Goal: Check status: Check status

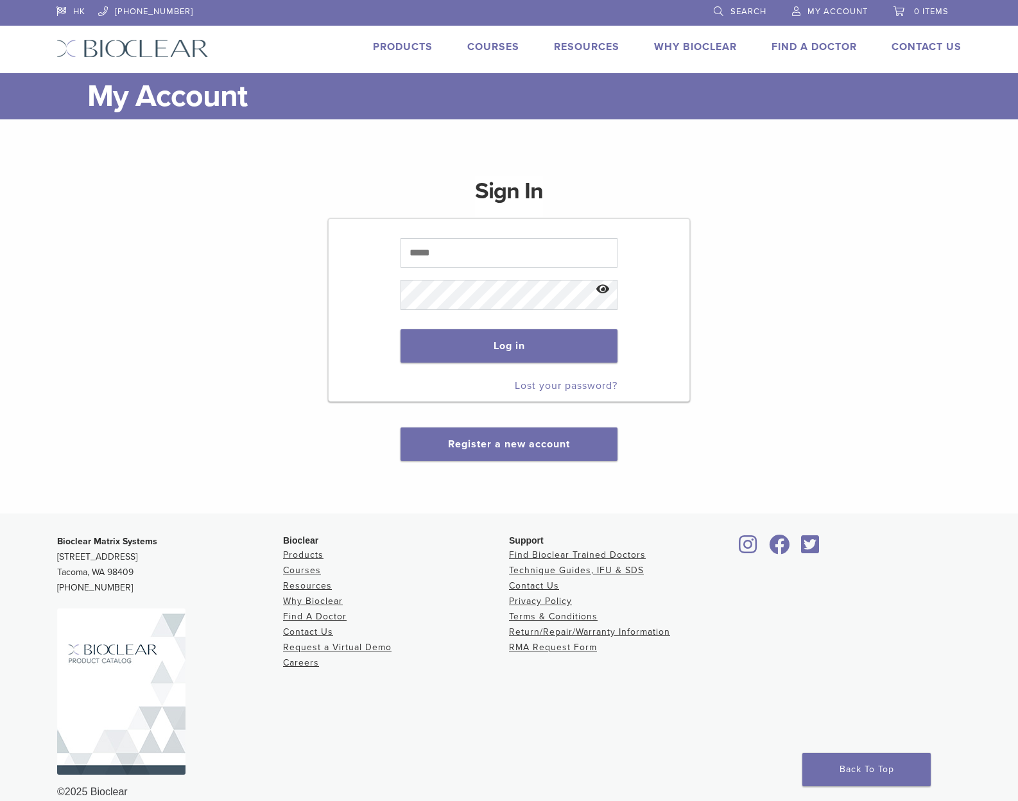
click at [474, 252] on input "text" at bounding box center [508, 253] width 216 height 30
drag, startPoint x: 0, startPoint y: 0, endPoint x: 474, endPoint y: 252, distance: 537.2
click at [474, 252] on input "text" at bounding box center [508, 253] width 216 height 30
type input "**********"
click at [483, 363] on p "Log in" at bounding box center [508, 345] width 216 height 59
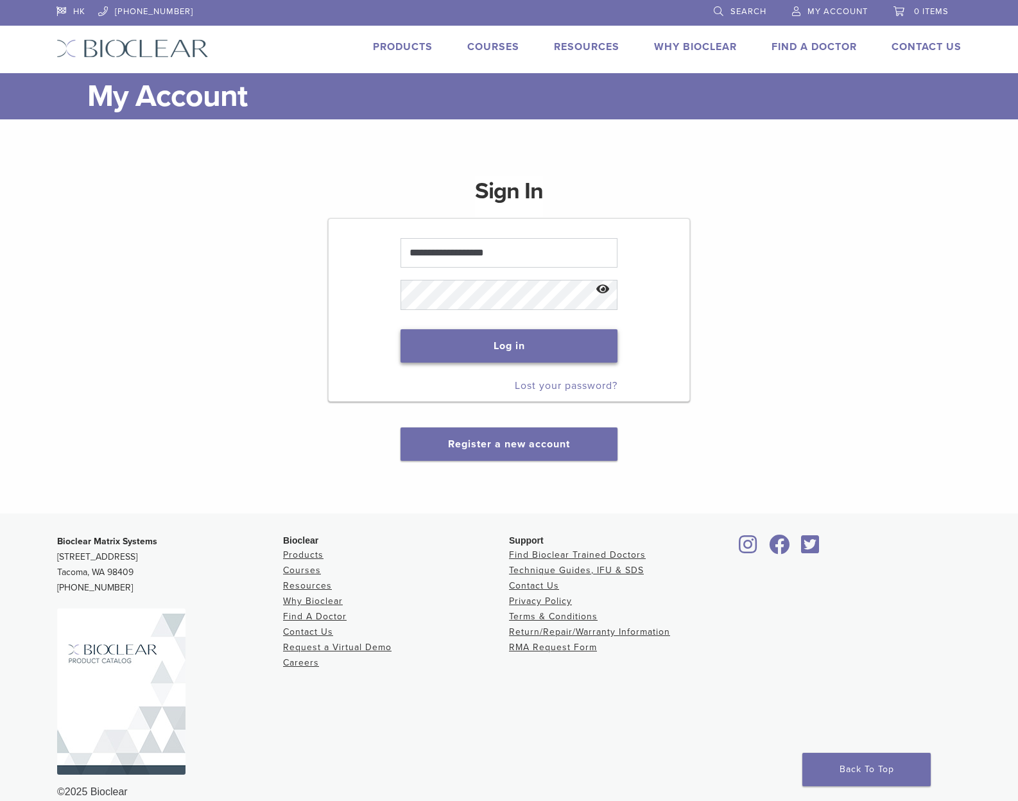
click at [488, 346] on button "Log in" at bounding box center [508, 345] width 216 height 33
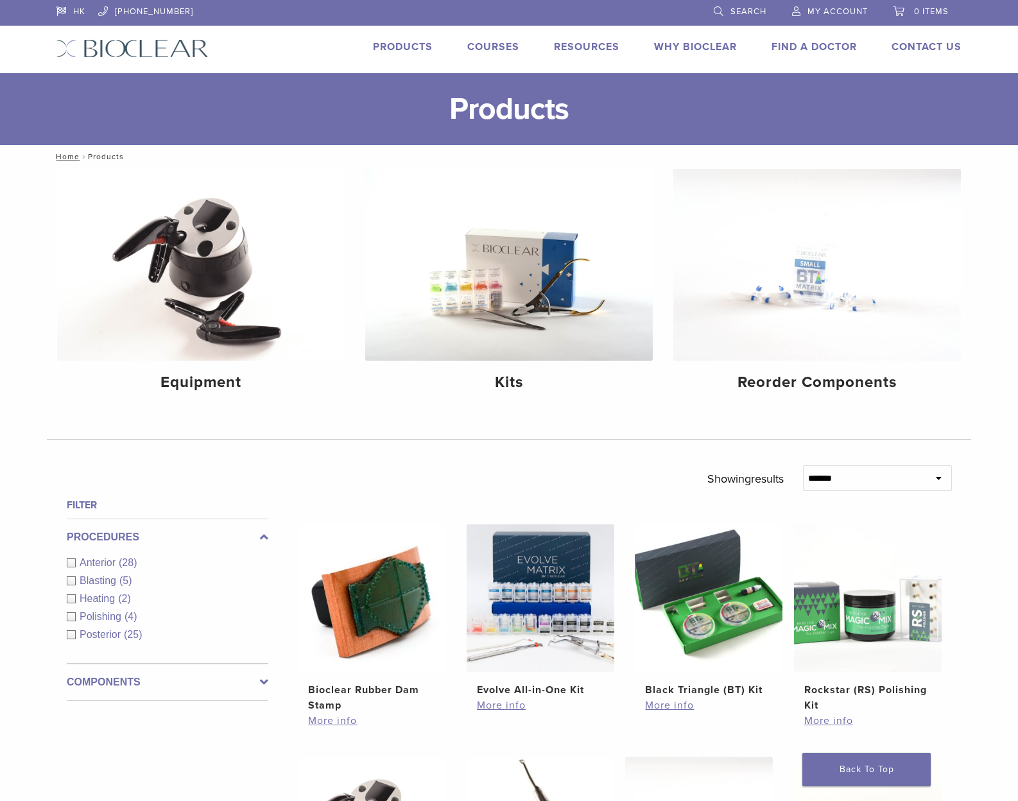
click at [843, 8] on span "My Account" at bounding box center [837, 11] width 60 height 10
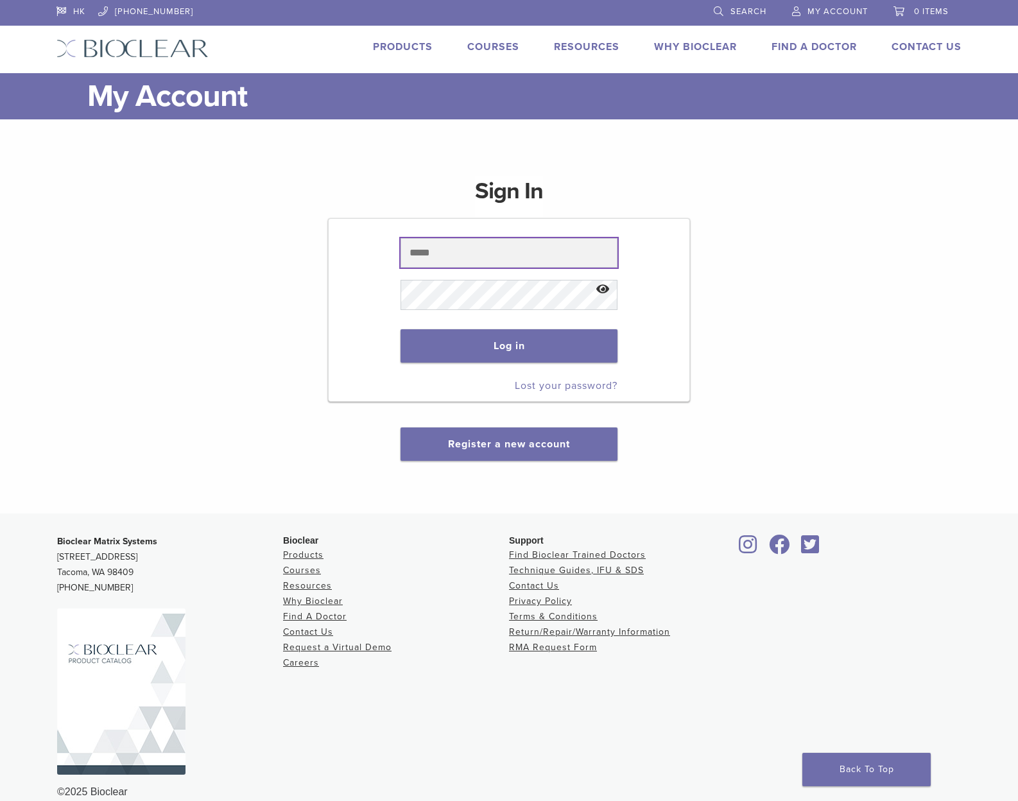
type input "**********"
click at [495, 341] on button "Log in" at bounding box center [508, 345] width 216 height 33
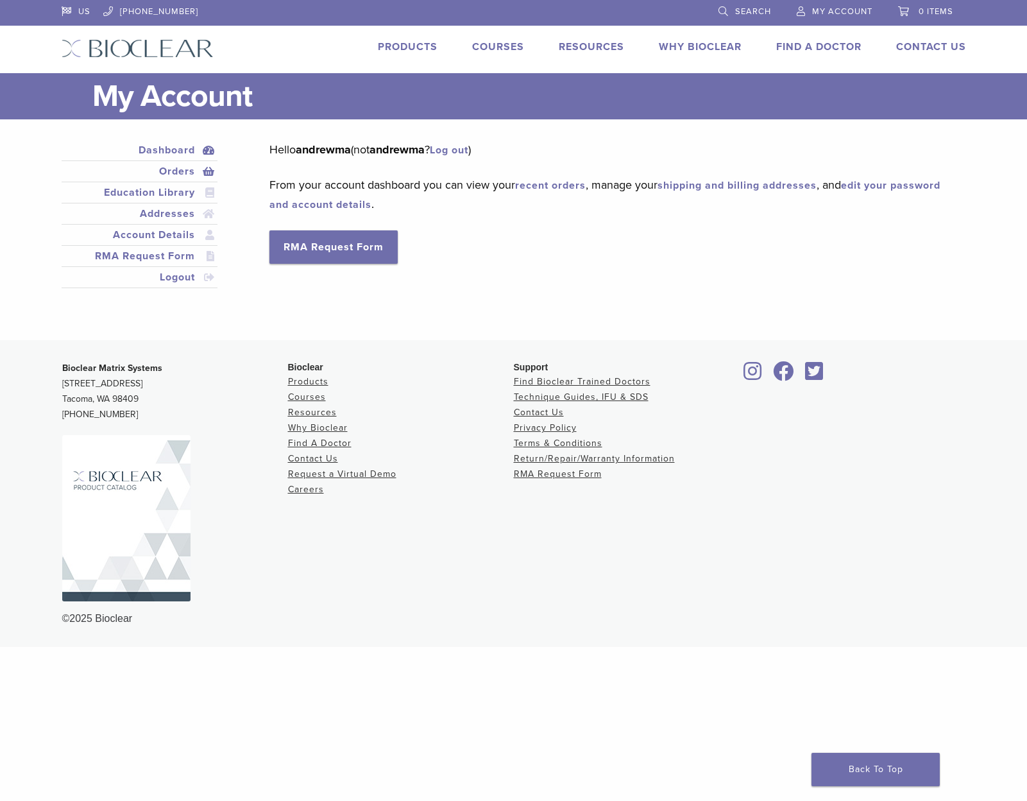
click at [189, 166] on link "Orders" at bounding box center [139, 171] width 151 height 15
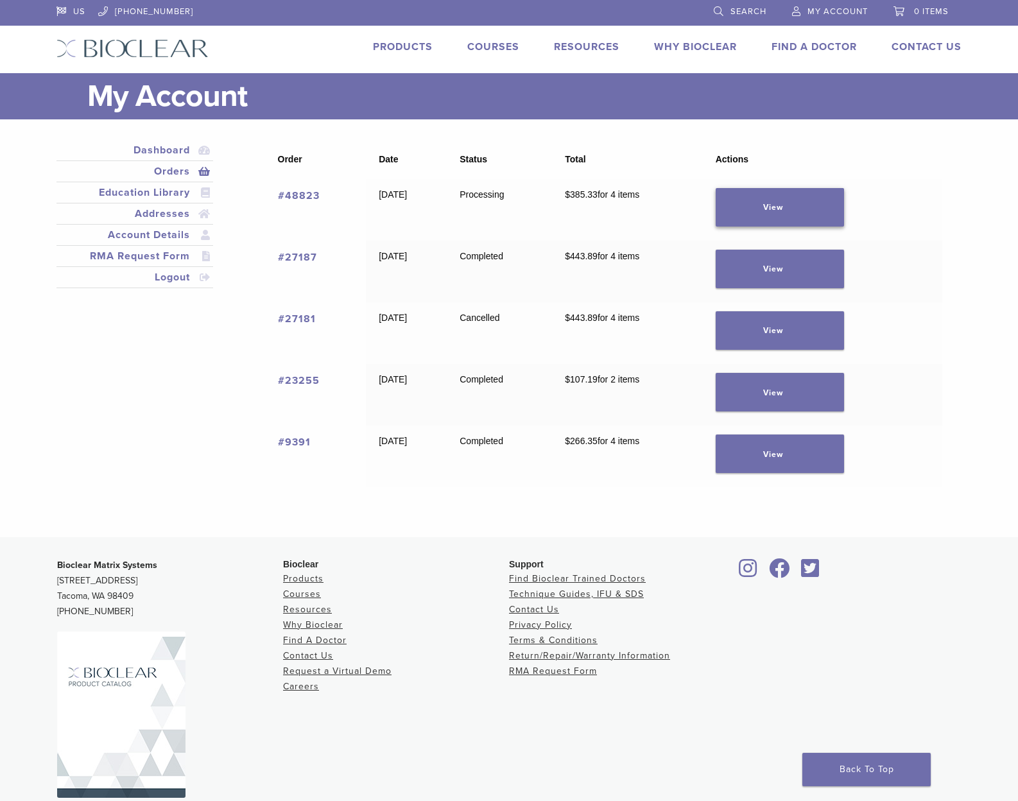
click at [802, 202] on link "View" at bounding box center [780, 207] width 128 height 39
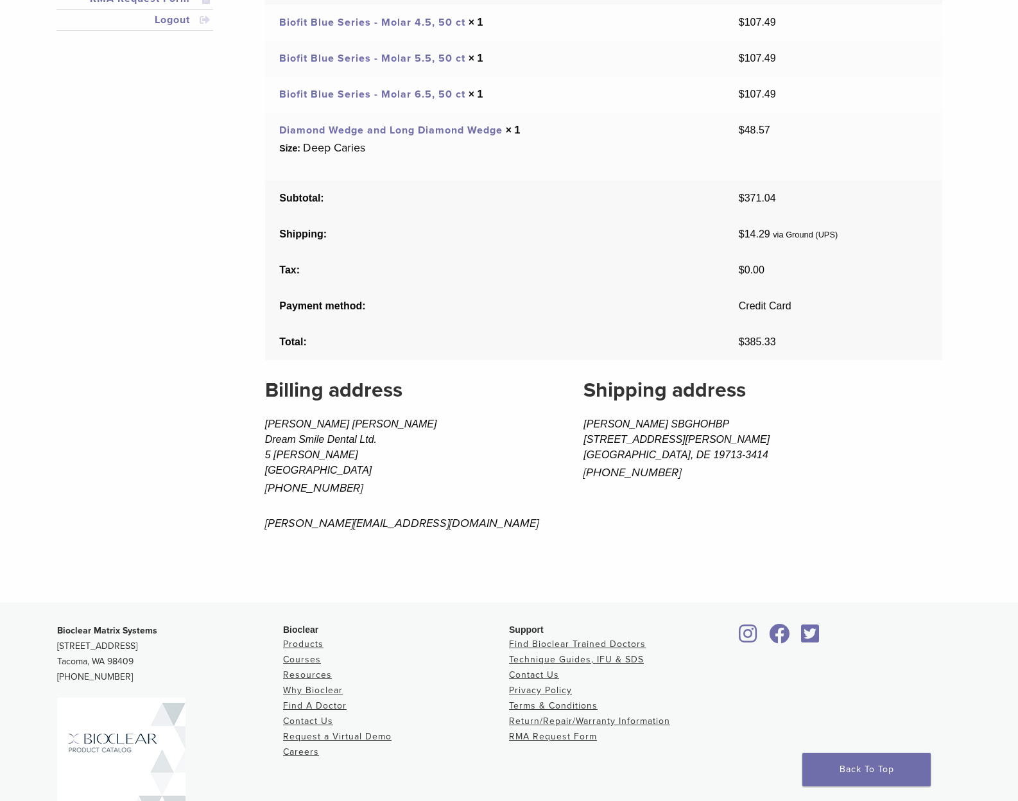
scroll to position [368, 0]
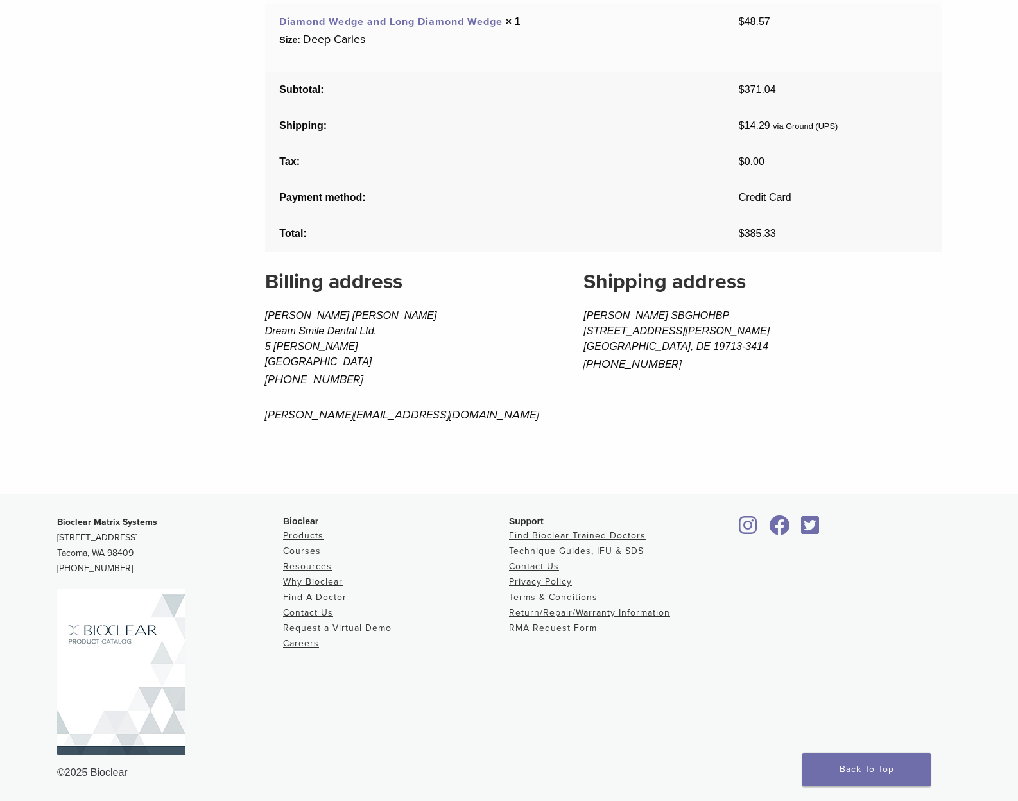
click at [864, 685] on div at bounding box center [848, 630] width 226 height 230
